Goal: Information Seeking & Learning: Find specific page/section

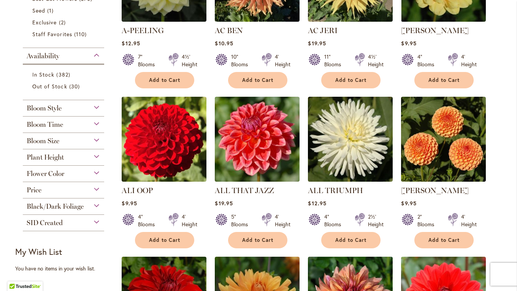
scroll to position [255, 0]
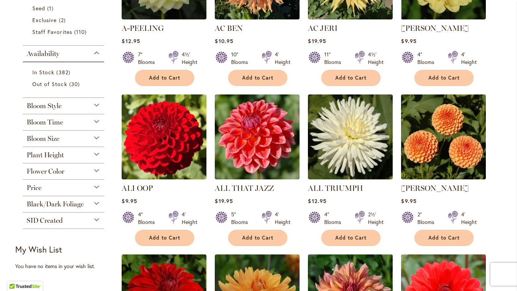
click at [92, 168] on div "Flower Color" at bounding box center [63, 169] width 81 height 12
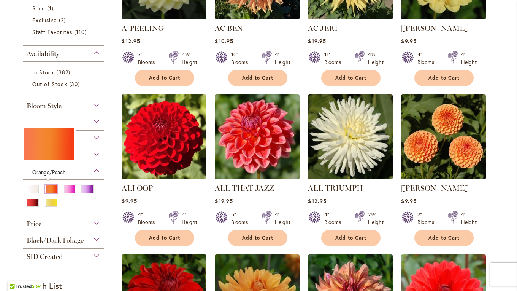
click at [45, 187] on div "Orange/Peach" at bounding box center [51, 189] width 12 height 8
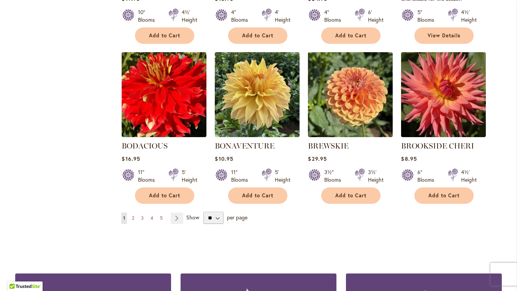
scroll to position [616, 0]
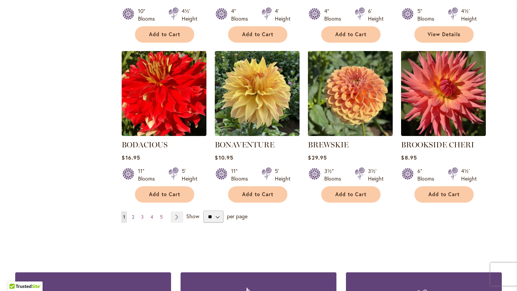
click at [132, 214] on span "2" at bounding box center [133, 217] width 2 height 6
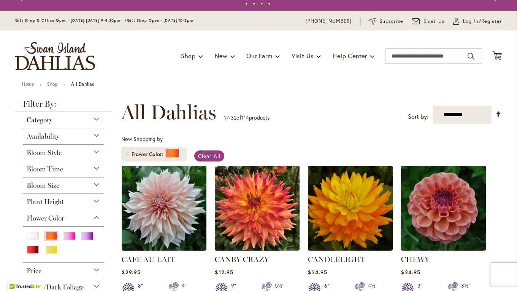
scroll to position [12, 0]
click at [94, 117] on div "Category" at bounding box center [63, 118] width 81 height 12
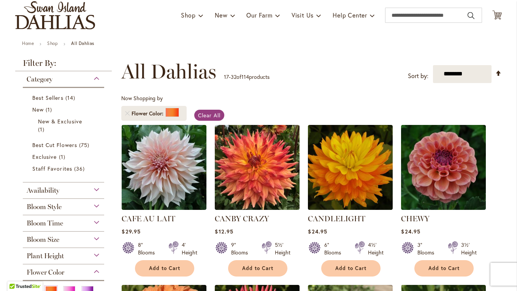
scroll to position [53, 0]
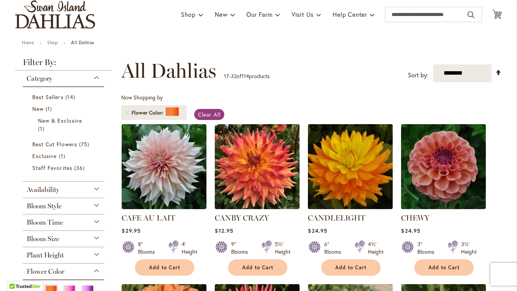
click at [94, 77] on div "Category" at bounding box center [63, 76] width 81 height 12
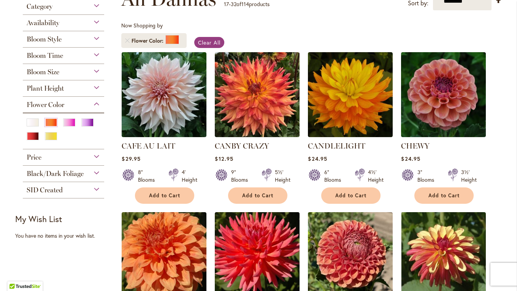
scroll to position [129, 0]
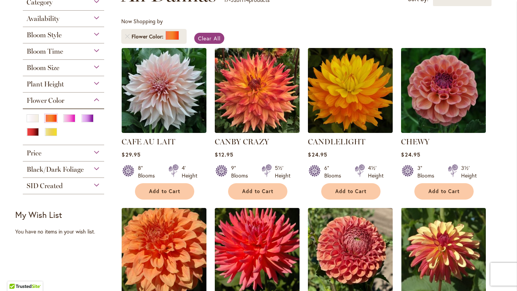
click at [94, 150] on div "Price" at bounding box center [63, 151] width 81 height 12
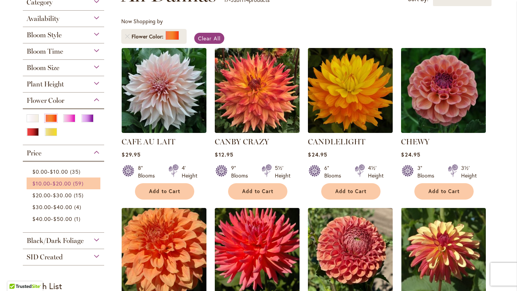
click at [78, 180] on span "59 items" at bounding box center [79, 183] width 13 height 8
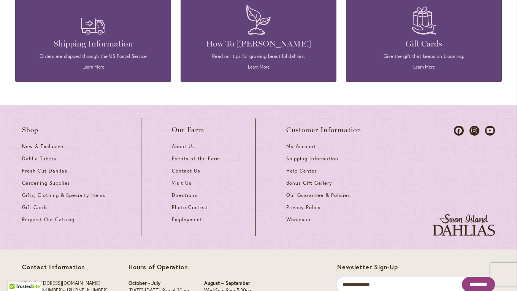
scroll to position [901, 0]
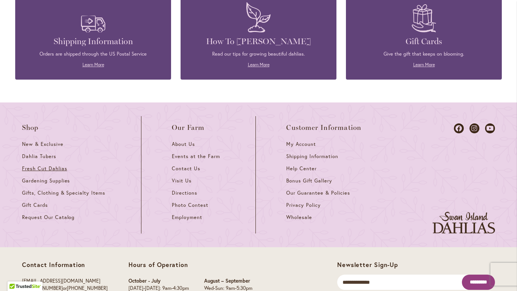
click at [36, 165] on span "Fresh Cut Dahlias" at bounding box center [44, 168] width 45 height 6
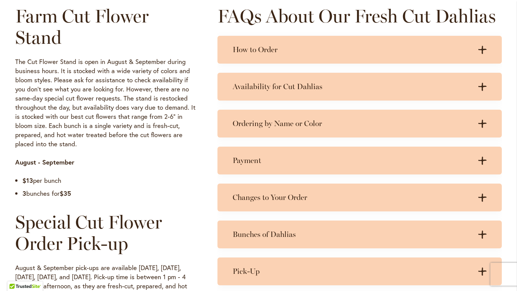
scroll to position [383, 0]
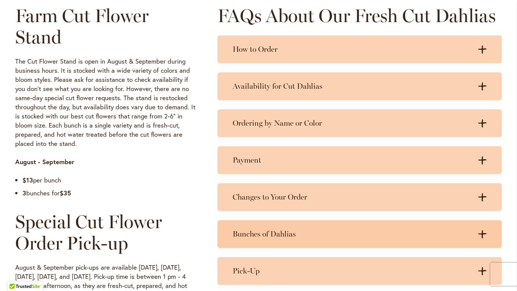
click at [478, 231] on icon ".cls-1 { fill: #3c2616; stroke-width: 0px; }" at bounding box center [482, 234] width 8 height 8
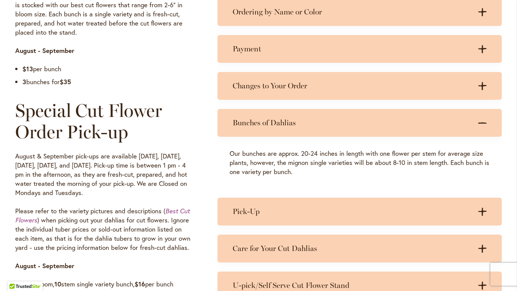
scroll to position [495, 0]
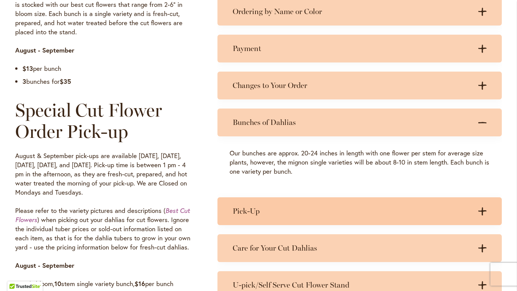
click at [243, 210] on h3 "Pick-Up" at bounding box center [352, 211] width 239 height 10
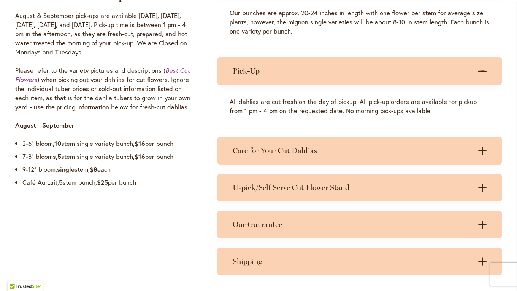
scroll to position [634, 0]
click at [3, 151] on div "Farm Cut Flower Stand The Cut Flower Stand is open in August & September during…" at bounding box center [258, 14] width 517 height 567
click at [58, 157] on strong "5" at bounding box center [59, 156] width 4 height 9
click at [171, 70] on em "Best Cut Flowers" at bounding box center [102, 75] width 175 height 17
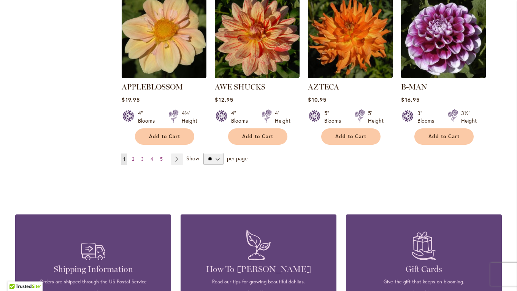
scroll to position [687, 0]
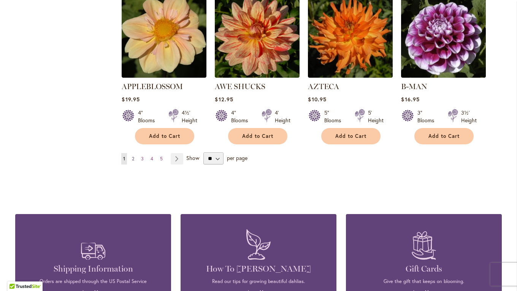
click at [132, 156] on span "2" at bounding box center [133, 159] width 2 height 6
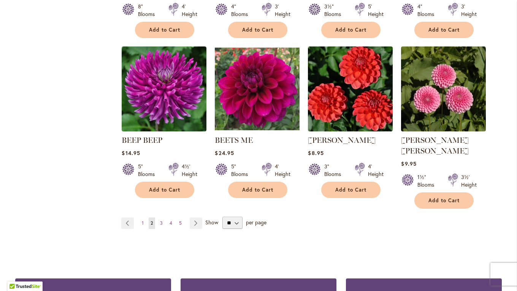
scroll to position [622, 0]
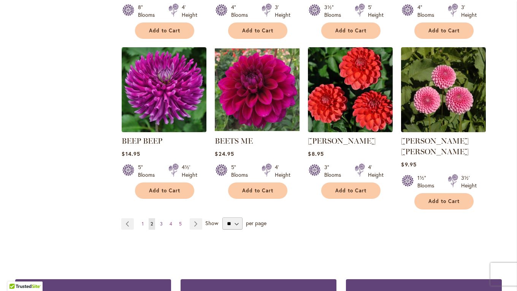
click at [160, 221] on span "3" at bounding box center [161, 224] width 3 height 6
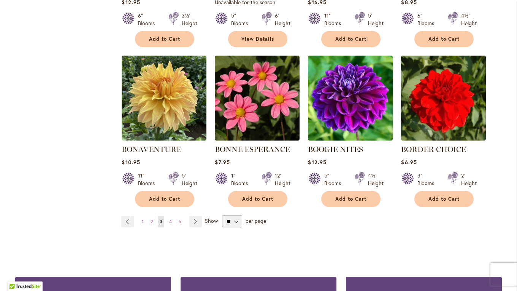
scroll to position [615, 0]
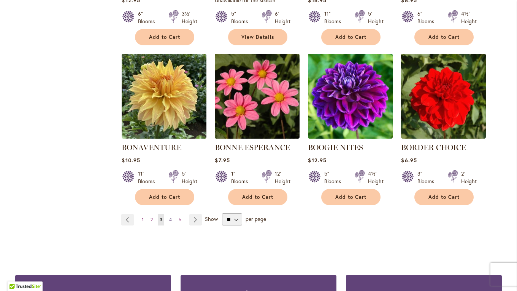
click at [169, 216] on span "4" at bounding box center [170, 219] width 3 height 6
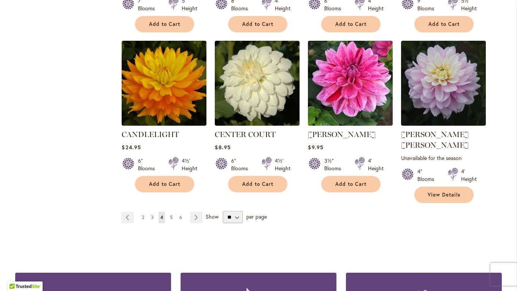
scroll to position [640, 0]
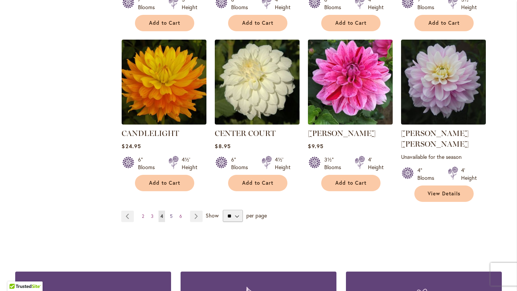
click at [170, 213] on span "5" at bounding box center [171, 216] width 3 height 6
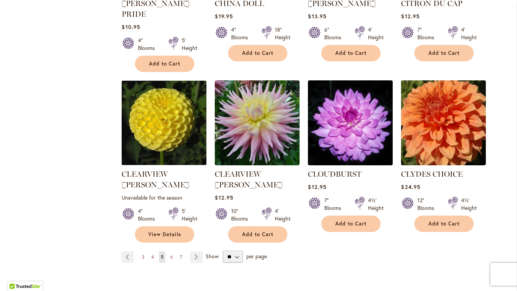
scroll to position [613, 0]
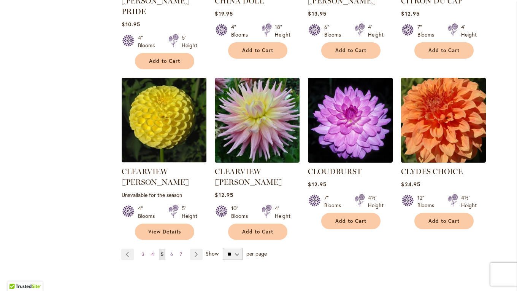
click at [170, 251] on span "6" at bounding box center [171, 254] width 3 height 6
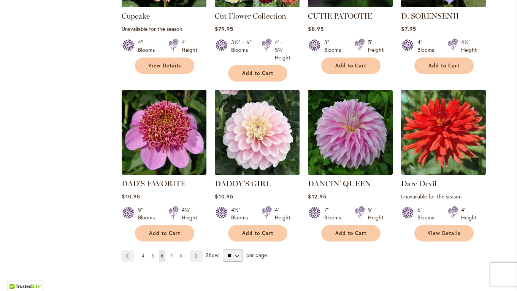
scroll to position [608, 0]
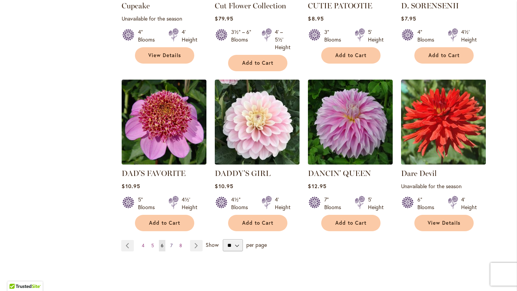
click at [170, 243] on span "7" at bounding box center [171, 245] width 2 height 6
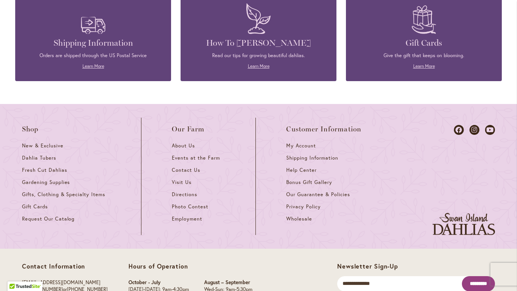
scroll to position [924, 0]
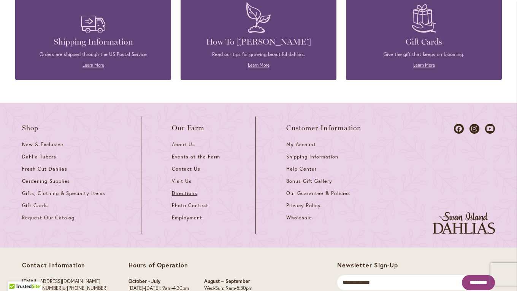
click at [183, 190] on span "Directions" at bounding box center [184, 193] width 25 height 6
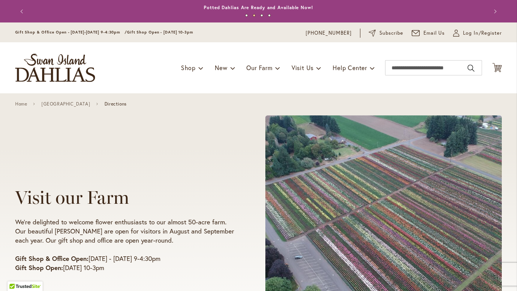
click at [19, 12] on button "Previous" at bounding box center [22, 11] width 15 height 15
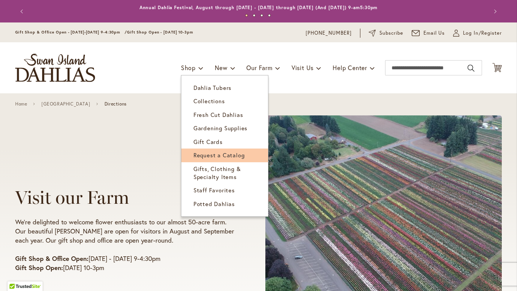
click at [214, 151] on span "Request a Catalog" at bounding box center [219, 155] width 51 height 8
